Goal: Task Accomplishment & Management: Manage account settings

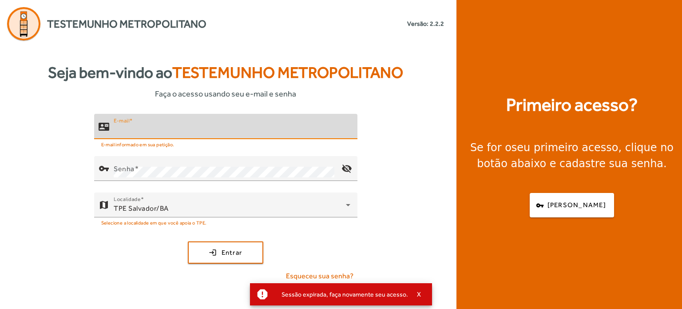
click at [247, 129] on input "E-mail" at bounding box center [232, 130] width 237 height 11
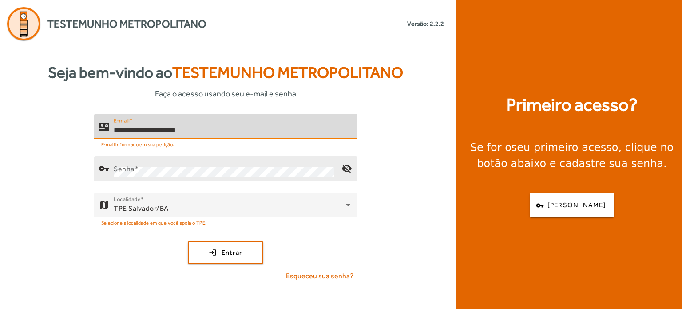
type input "**********"
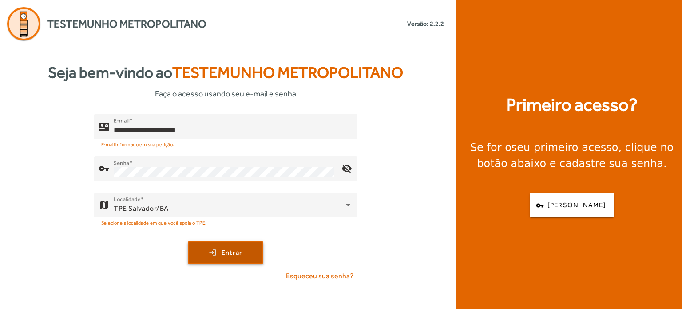
click at [239, 248] on span "Entrar" at bounding box center [232, 252] width 21 height 10
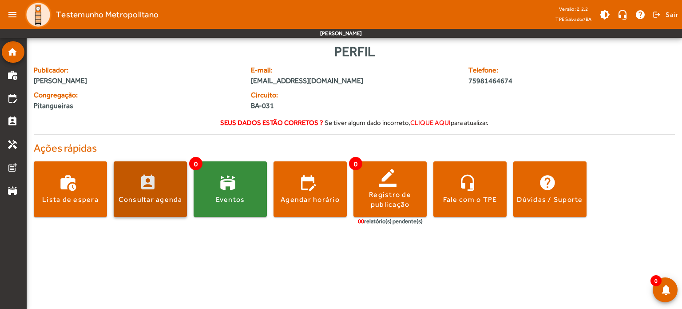
click at [170, 196] on div "Consultar agenda" at bounding box center [151, 200] width 64 height 10
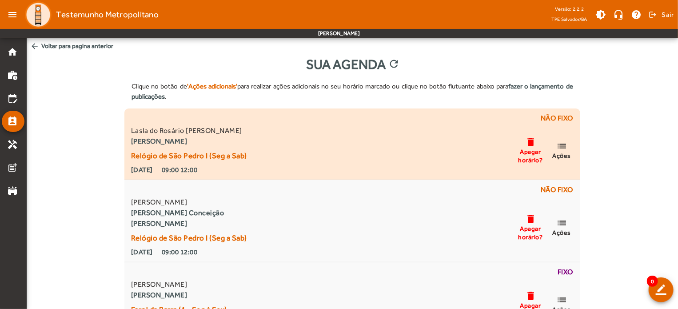
click at [561, 151] on mat-icon "list" at bounding box center [561, 145] width 11 height 11
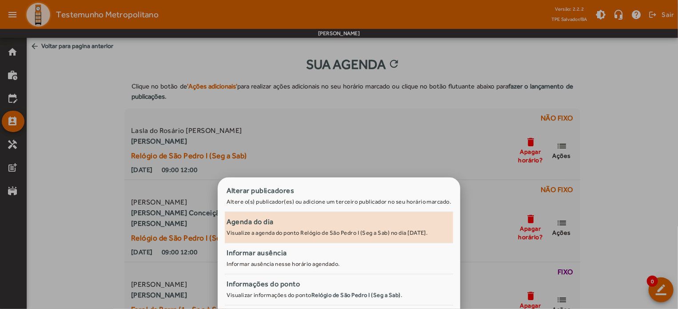
click at [335, 219] on div "Agenda do dia" at bounding box center [339, 221] width 225 height 11
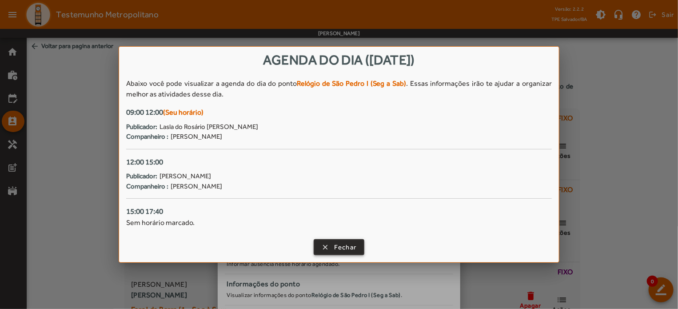
click at [335, 245] on span "Fechar" at bounding box center [345, 247] width 23 height 10
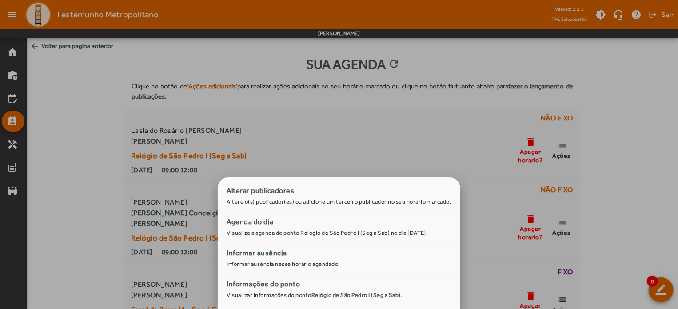
click at [665, 121] on div at bounding box center [339, 154] width 678 height 309
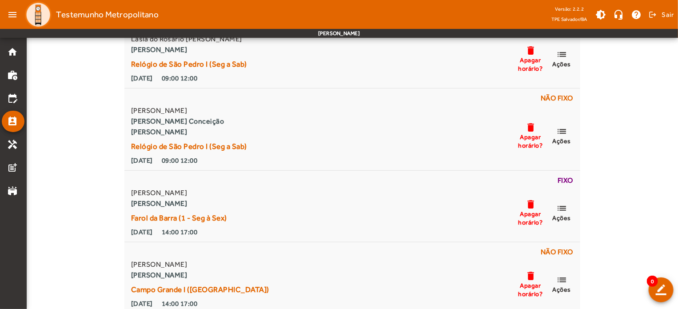
scroll to position [105, 0]
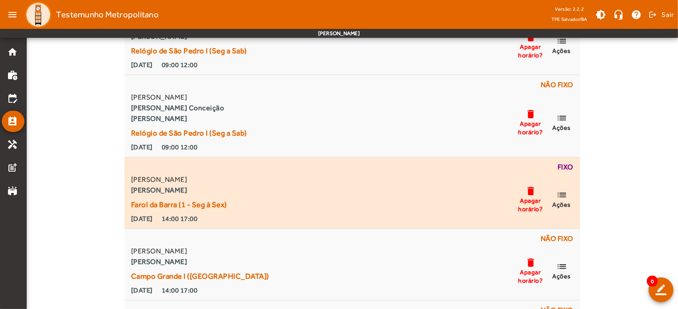
click at [562, 199] on mat-icon "list" at bounding box center [561, 194] width 11 height 11
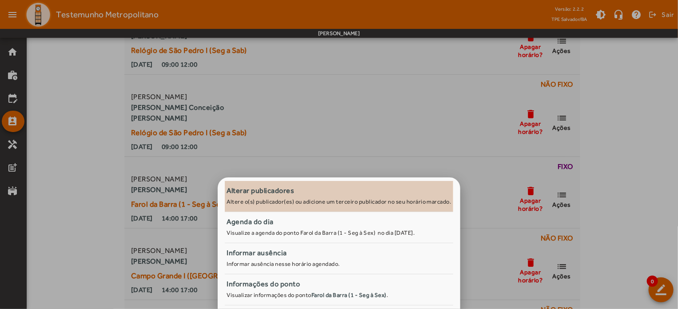
click at [278, 186] on div "Alterar publicadores" at bounding box center [339, 190] width 225 height 11
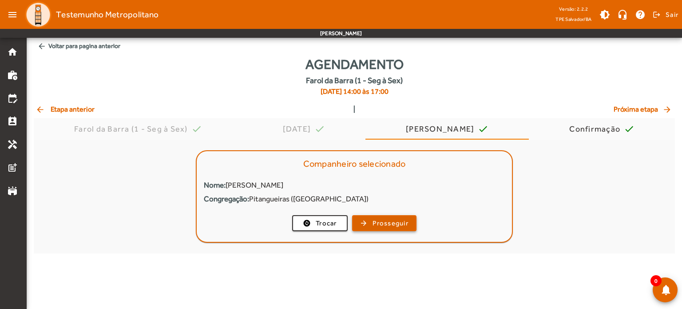
click at [386, 223] on span "Prosseguir" at bounding box center [391, 223] width 36 height 10
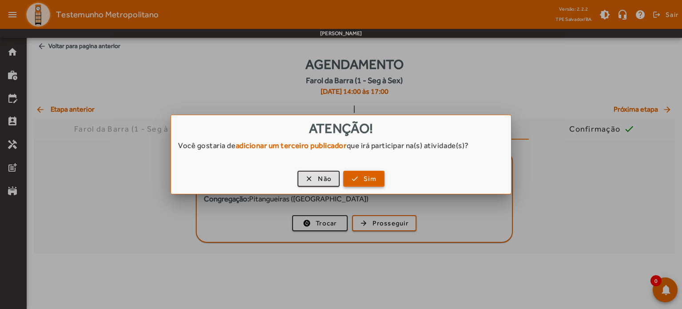
click at [356, 179] on span "button" at bounding box center [364, 178] width 40 height 21
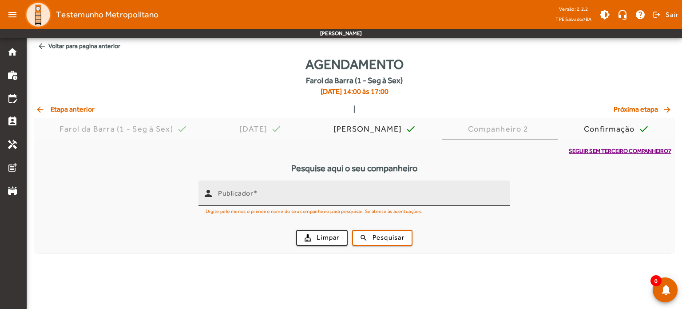
click at [318, 198] on input "Publicador" at bounding box center [360, 196] width 285 height 11
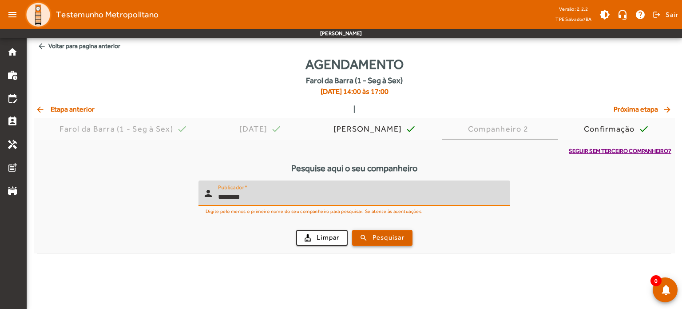
type input "********"
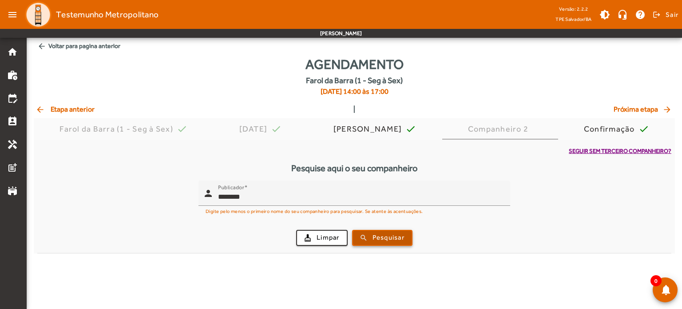
click at [376, 238] on span "Pesquisar" at bounding box center [389, 237] width 32 height 10
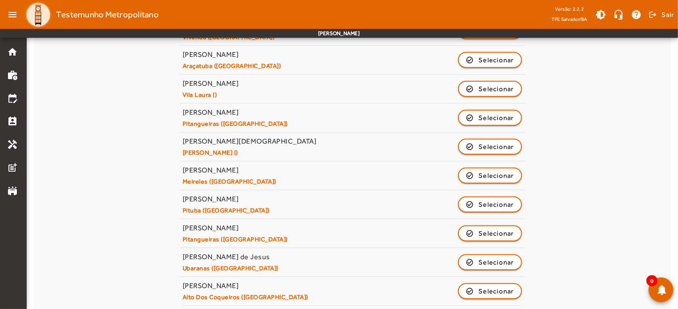
scroll to position [290, 0]
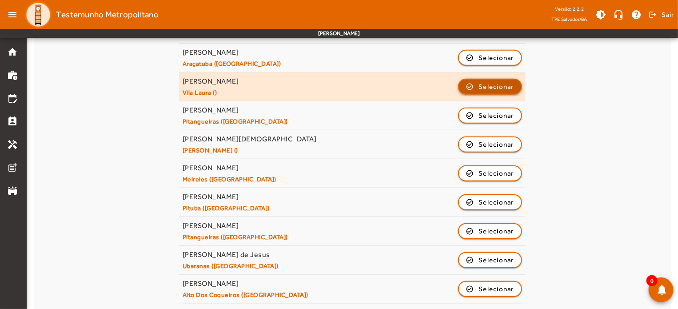
click at [500, 89] on span "Selecionar" at bounding box center [496, 86] width 36 height 11
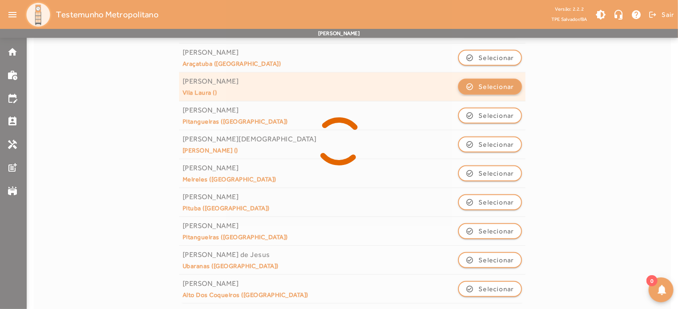
scroll to position [0, 0]
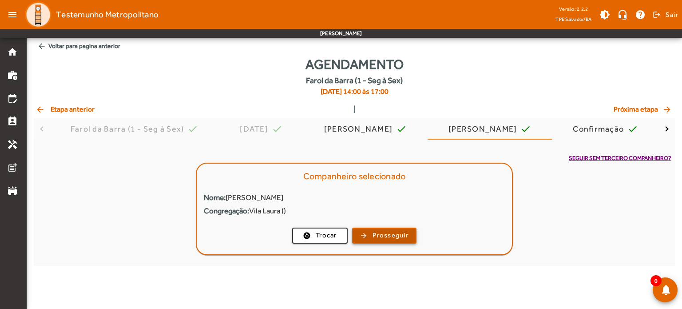
click at [398, 236] on span "Prosseguir" at bounding box center [391, 235] width 36 height 10
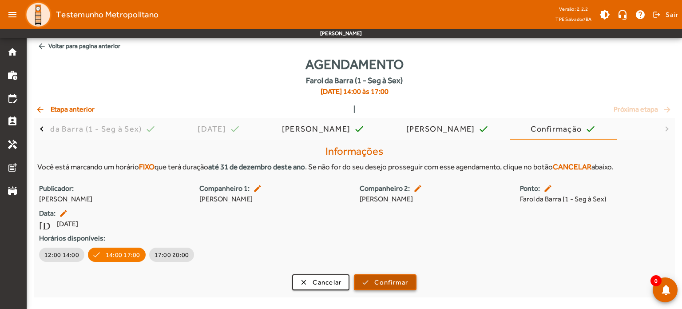
click at [394, 280] on span "Confirmar" at bounding box center [392, 282] width 34 height 10
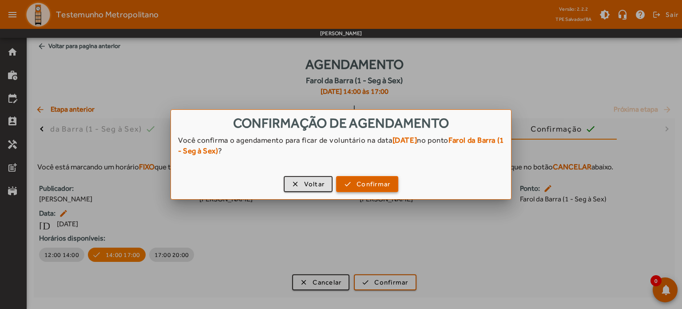
click at [364, 191] on span "button" at bounding box center [367, 183] width 60 height 21
